Goal: Information Seeking & Learning: Learn about a topic

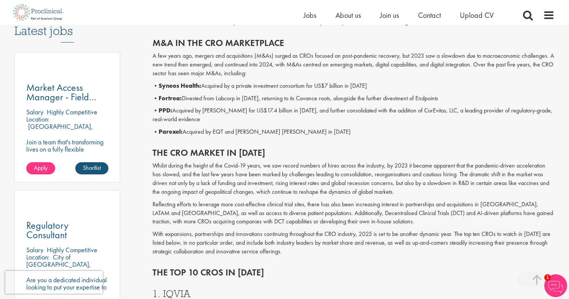
scroll to position [403, 0]
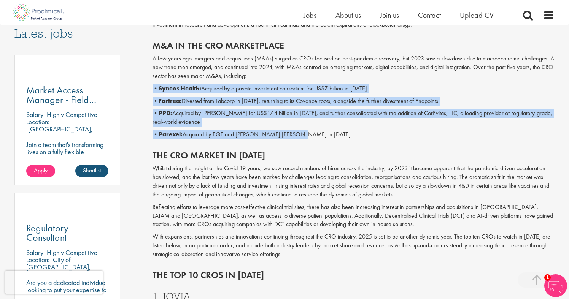
drag, startPoint x: 296, startPoint y: 134, endPoint x: 151, endPoint y: 87, distance: 151.6
copy div "• Syneos Health: Acquired by a private investment consortium for US$7 billion i…"
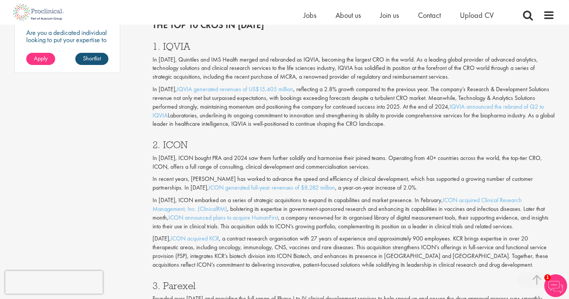
scroll to position [654, 0]
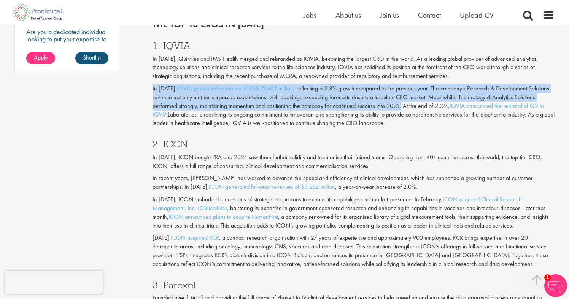
drag, startPoint x: 401, startPoint y: 107, endPoint x: 153, endPoint y: 91, distance: 249.0
click at [153, 91] on p "In [DATE], IQVIA generated revenues of US$15,405 million , reflecting a 2.8% gr…" at bounding box center [354, 105] width 403 height 43
copy p "In [DATE], IQVIA generated revenues of US$15,405 million , reflecting a 2.8% gr…"
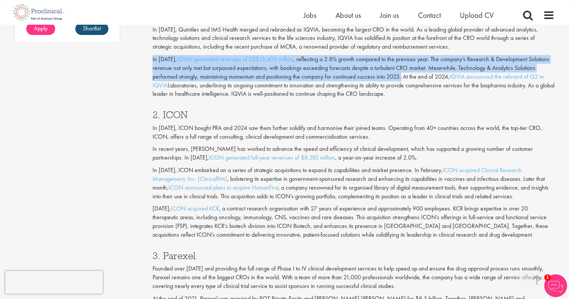
scroll to position [691, 0]
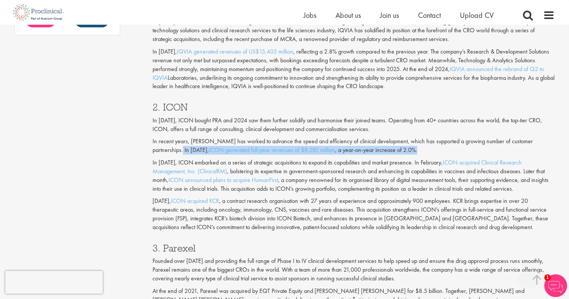
drag, startPoint x: 377, startPoint y: 149, endPoint x: 167, endPoint y: 148, distance: 209.7
click at [167, 148] on p "In recent years, [PERSON_NAME] has worked to advance the speed and efficiency o…" at bounding box center [354, 146] width 403 height 18
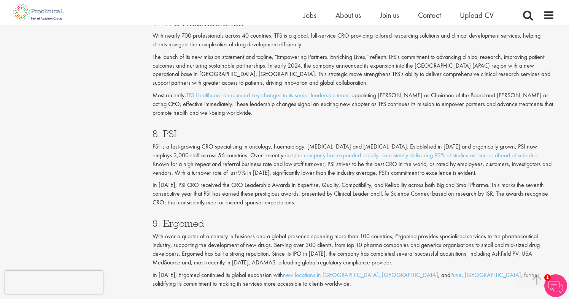
scroll to position [1501, 0]
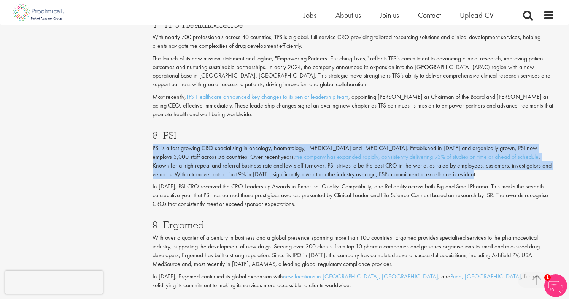
drag, startPoint x: 438, startPoint y: 175, endPoint x: 152, endPoint y: 150, distance: 287.7
copy p "PSI is a fast-growing CRO specialising in oncology, haematology, [MEDICAL_DATA]…"
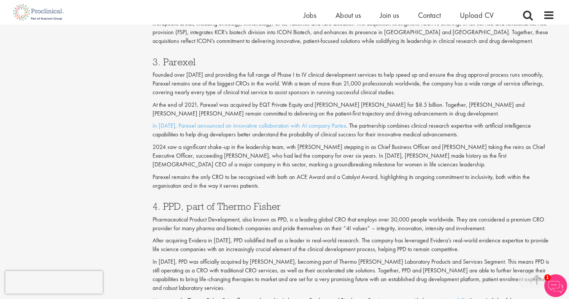
scroll to position [876, 0]
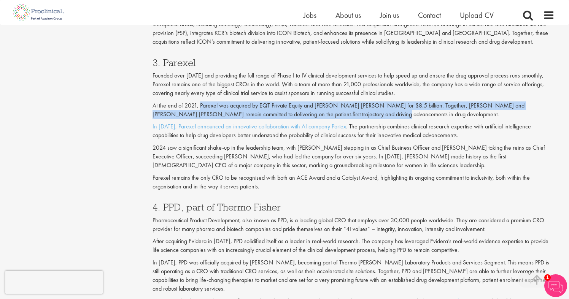
drag, startPoint x: 358, startPoint y: 115, endPoint x: 199, endPoint y: 105, distance: 159.0
click at [199, 105] on p "At the end of 2021, Parexel was acquired by EQT Private Equity and [PERSON_NAME…" at bounding box center [354, 111] width 403 height 18
copy p "Parexel was acquired by EQT Private Equity and [PERSON_NAME] [PERSON_NAME] for …"
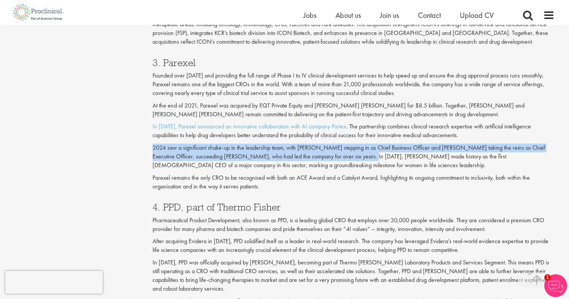
drag, startPoint x: 352, startPoint y: 158, endPoint x: 153, endPoint y: 148, distance: 199.3
click at [153, 148] on p "2024 saw a significant shake-up in the leadership team, with [PERSON_NAME] step…" at bounding box center [354, 157] width 403 height 26
copy p "2024 saw a significant shake-up in the leadership team, with [PERSON_NAME] step…"
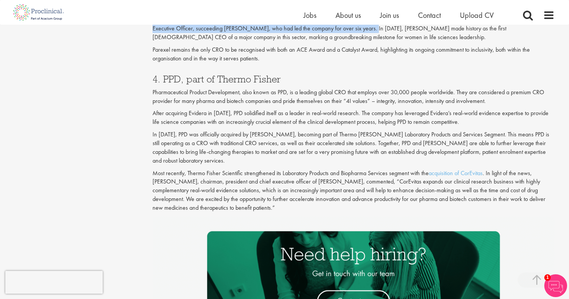
scroll to position [1010, 0]
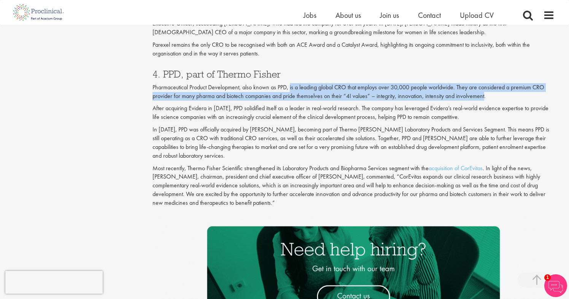
drag, startPoint x: 484, startPoint y: 97, endPoint x: 290, endPoint y: 89, distance: 194.6
click at [290, 89] on p "Pharmaceutical Product Development, also known as PPD, is a leading global CRO …" at bounding box center [354, 92] width 403 height 18
copy p "is a leading global CRO that employs over 30,000 people worldwide. They are con…"
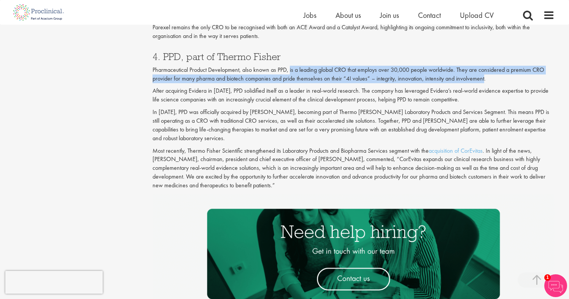
scroll to position [1023, 0]
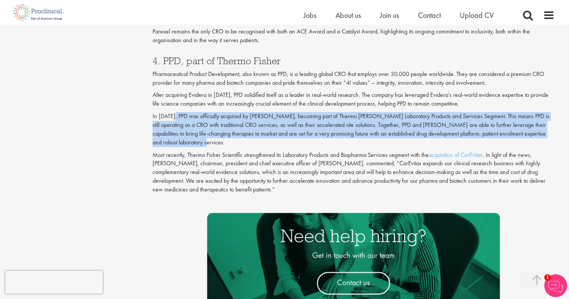
drag, startPoint x: 171, startPoint y: 145, endPoint x: 173, endPoint y: 117, distance: 27.8
click at [173, 117] on p "In [DATE], PPD was officially acquired by [PERSON_NAME], becoming part of Therm…" at bounding box center [354, 129] width 403 height 35
copy p "PPD was officially acquired by [PERSON_NAME], becoming part of Thermo [PERSON_N…"
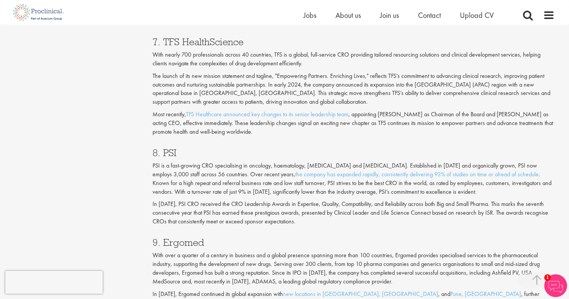
scroll to position [1482, 0]
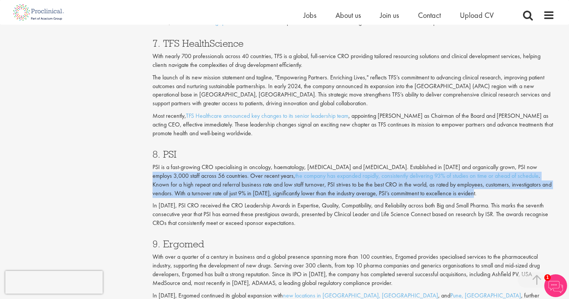
drag, startPoint x: 440, startPoint y: 195, endPoint x: 511, endPoint y: 169, distance: 75.9
click at [511, 169] on p "PSI is a fast-growing CRO specialising in oncology, haematology, [MEDICAL_DATA]…" at bounding box center [354, 180] width 403 height 35
copy p "PSI now employs 3,000 staff across 56 countries. Over recent years, the company…"
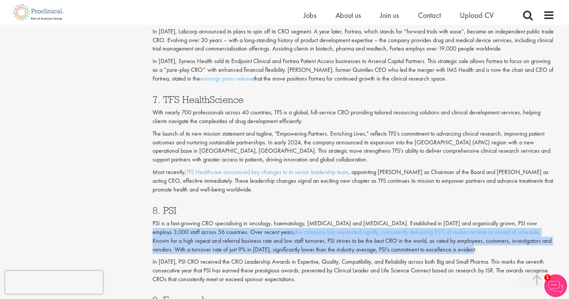
scroll to position [1421, 0]
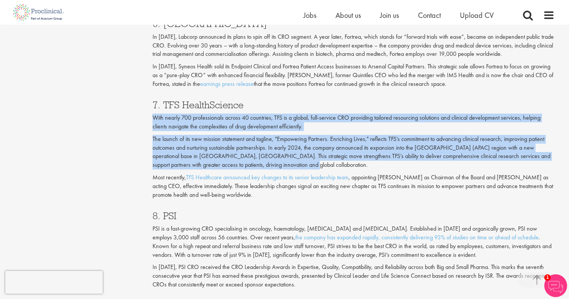
drag, startPoint x: 256, startPoint y: 165, endPoint x: 155, endPoint y: 117, distance: 111.8
click at [155, 117] on div "7. TFS HealthScience With nearly 700 professionals across 40 countries, TFS is …" at bounding box center [354, 147] width 414 height 111
copy div "With nearly 700 professionals across 40 countries, TFS is a global, full-servic…"
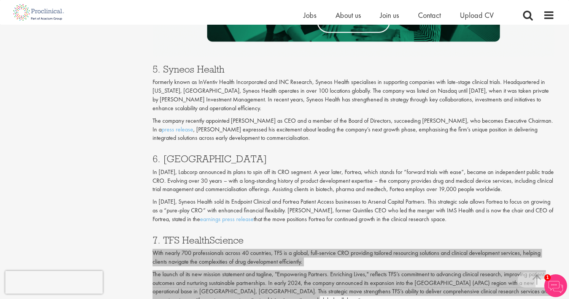
scroll to position [1281, 0]
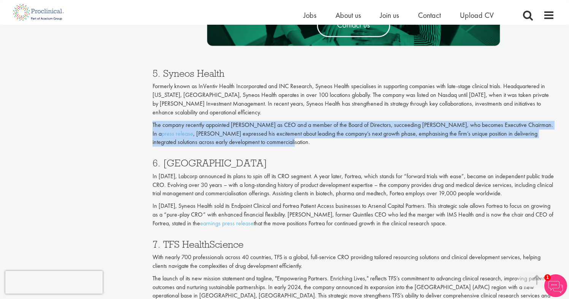
drag, startPoint x: 262, startPoint y: 143, endPoint x: 152, endPoint y: 126, distance: 111.3
click at [153, 126] on p "The company recently appointed [PERSON_NAME] as CEO and a member of the Board o…" at bounding box center [354, 134] width 403 height 26
copy p "The company recently appointed [PERSON_NAME] as CEO and a member of the Board o…"
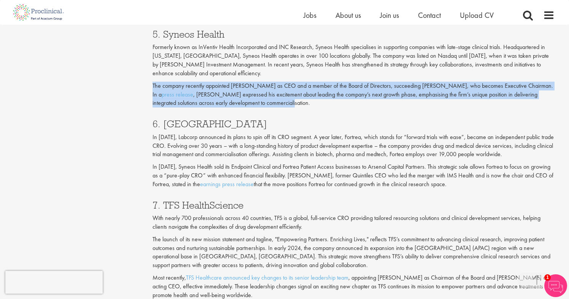
scroll to position [1329, 0]
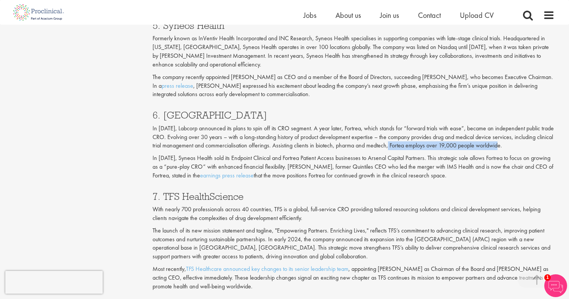
drag, startPoint x: 505, startPoint y: 147, endPoint x: 393, endPoint y: 144, distance: 111.5
click at [393, 144] on p "In [DATE], Labcorp announced its plans to spin off its CRO segment. A year late…" at bounding box center [354, 137] width 403 height 26
click at [464, 183] on div "6. Fortrea In [DATE], Labcorp announced its plans to spin off its CRO segment. …" at bounding box center [354, 143] width 414 height 81
drag, startPoint x: 448, startPoint y: 175, endPoint x: 201, endPoint y: 137, distance: 249.9
click at [201, 137] on div "6. Fortrea In [DATE], Labcorp announced its plans to spin off its CRO segment. …" at bounding box center [354, 143] width 414 height 81
